Goal: Task Accomplishment & Management: Manage account settings

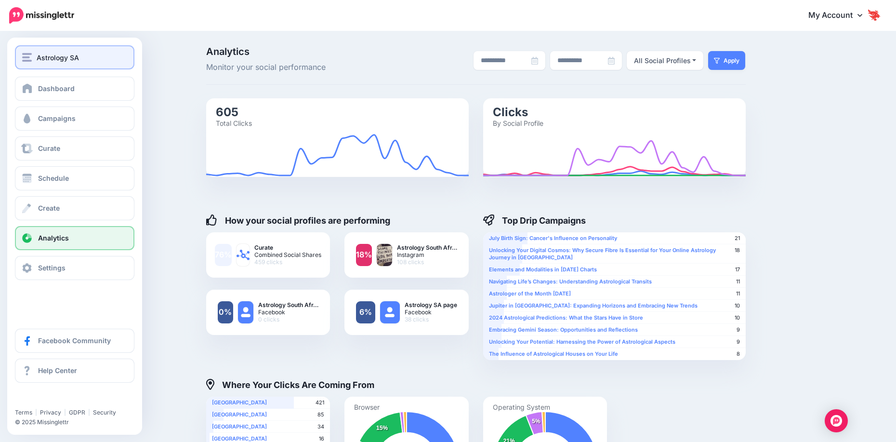
click at [32, 58] on div "Astrology SA" at bounding box center [74, 57] width 105 height 11
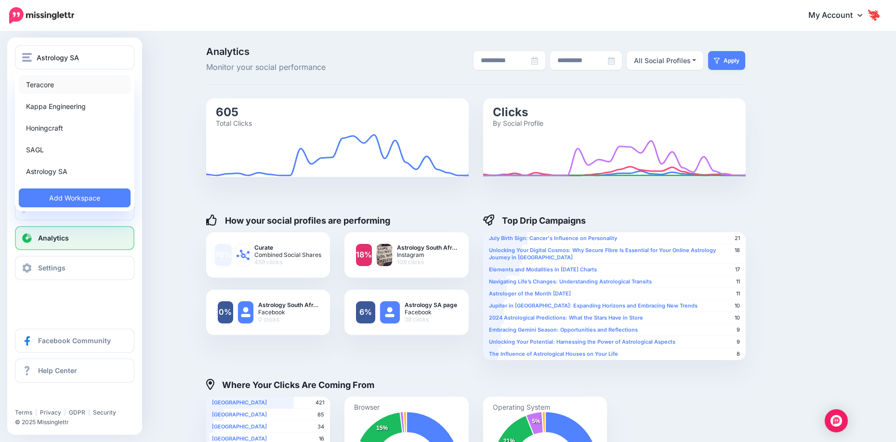
click at [68, 84] on link "Teracore" at bounding box center [75, 84] width 112 height 19
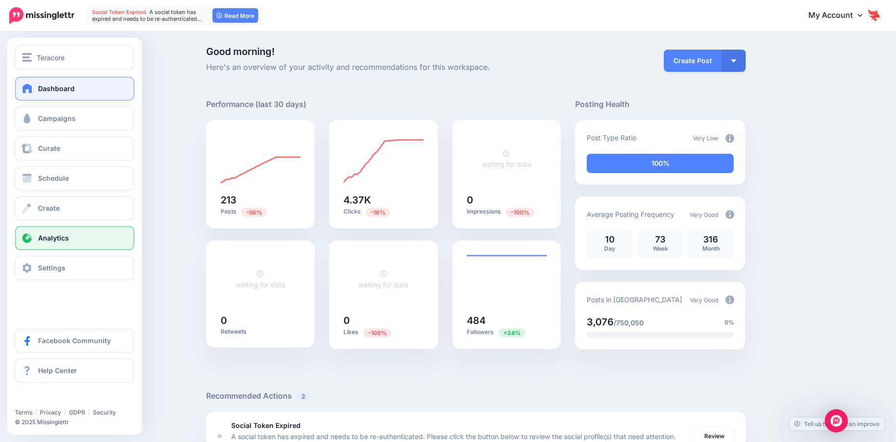
click at [66, 236] on span "Analytics" at bounding box center [53, 238] width 31 height 8
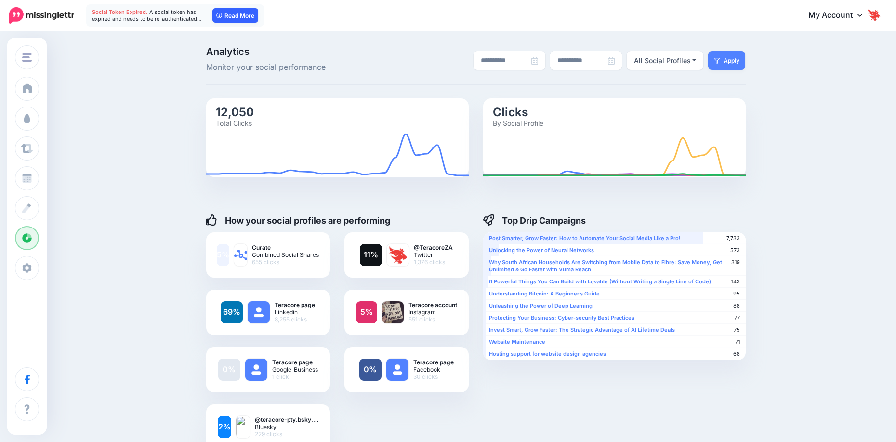
click at [228, 15] on link "Read More" at bounding box center [235, 15] width 46 height 14
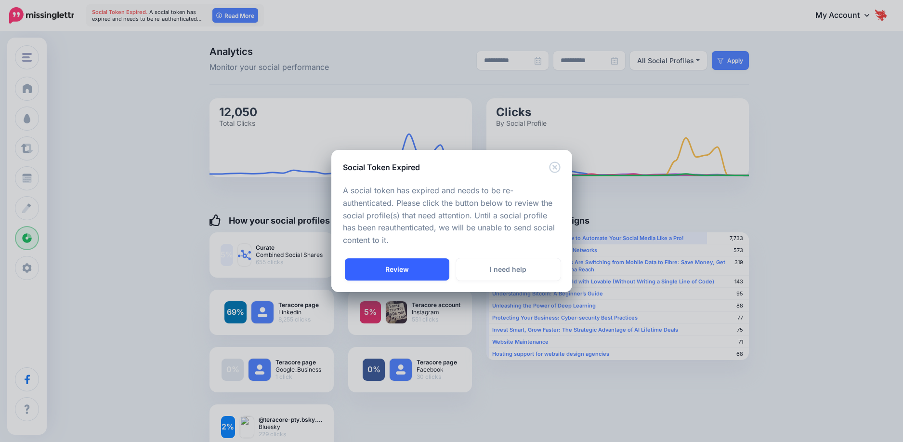
click at [400, 274] on link "Review" at bounding box center [397, 269] width 105 height 22
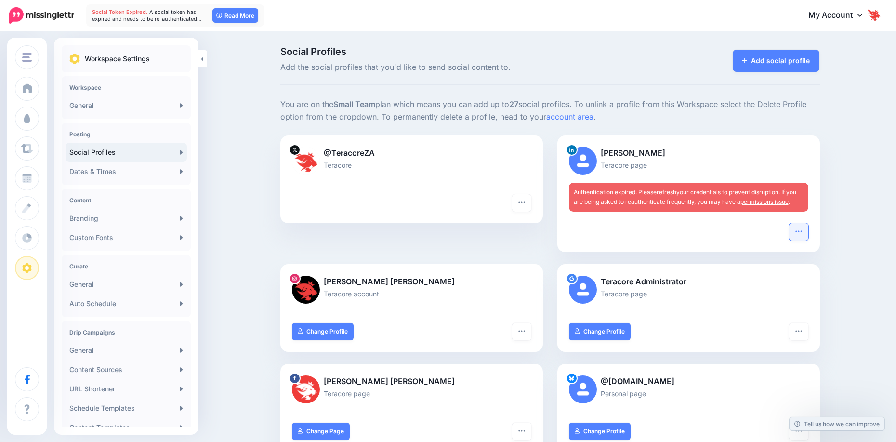
click at [798, 232] on button "button" at bounding box center [798, 231] width 19 height 17
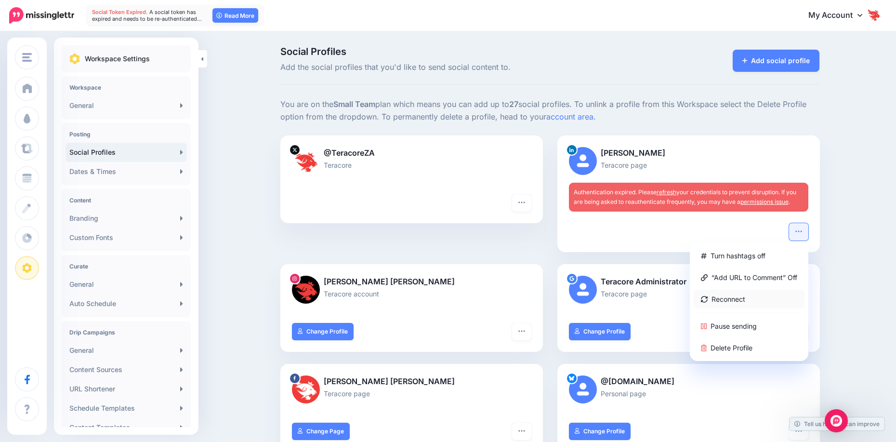
click at [765, 292] on link "Reconnect" at bounding box center [749, 299] width 111 height 19
